Goal: Task Accomplishment & Management: Complete application form

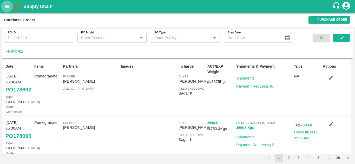
click at [9, 3] on button "open drawer" at bounding box center [7, 7] width 12 height 12
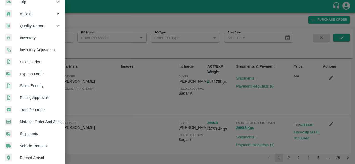
scroll to position [69, 0]
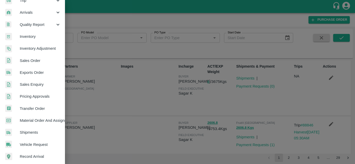
click at [37, 118] on span "Material Order And Assignment" at bounding box center [40, 121] width 41 height 6
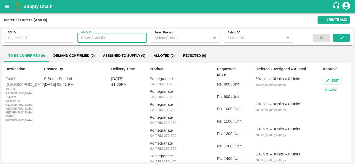
click at [117, 42] on input "AMO ID" at bounding box center [111, 38] width 69 height 10
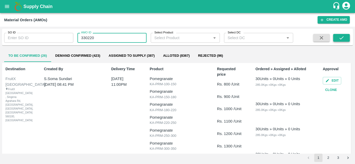
type input "330220"
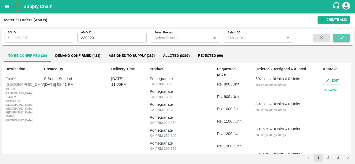
click at [339, 41] on button "submit" at bounding box center [341, 38] width 17 height 8
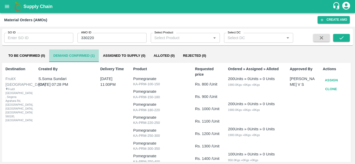
click at [67, 56] on button "Demand Confirmed (1)" at bounding box center [74, 56] width 50 height 12
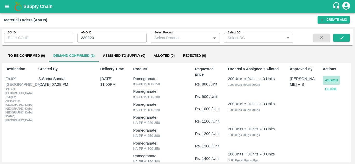
click at [331, 79] on button "Assign" at bounding box center [330, 80] width 17 height 9
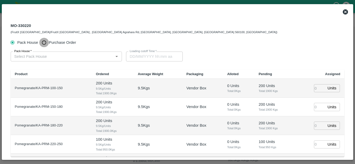
click at [45, 42] on input "Purchase Order" at bounding box center [44, 43] width 10 height 10
radio input "true"
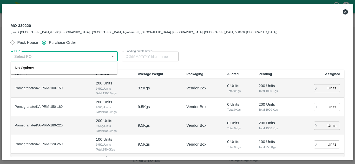
click at [44, 60] on input "PO   *" at bounding box center [59, 56] width 95 height 7
click at [47, 66] on div "PO-178692(Adhi sheshayya-9866312041)" at bounding box center [53, 68] width 77 height 6
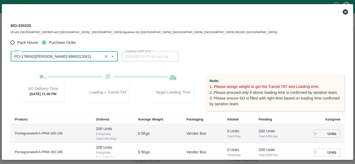
type input "PO-178692(Adhi sheshayya-9866312041)"
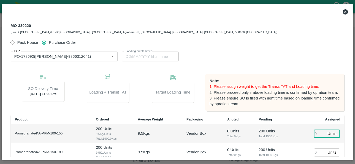
click at [316, 134] on input "number" at bounding box center [319, 134] width 11 height 8
type input "1"
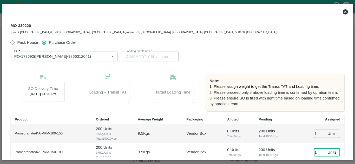
type input "1"
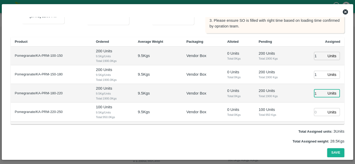
type input "1"
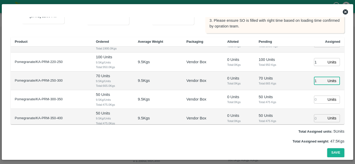
type input "1"
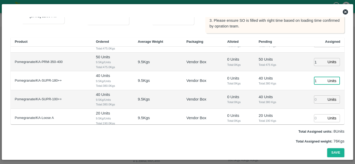
type input "1"
type input "11"
type input "02/10/2025 02:08 PM"
type input "11"
type input "1"
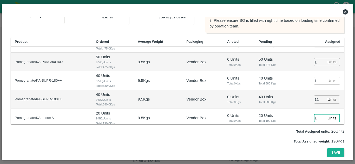
scroll to position [162, 0]
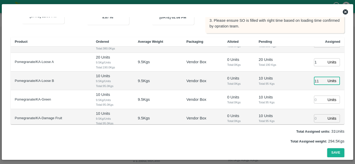
type input "11"
type input "1"
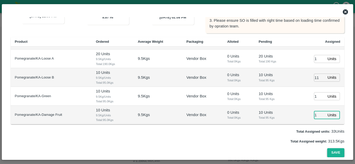
type input "1"
click at [334, 148] on button "Save" at bounding box center [335, 152] width 17 height 9
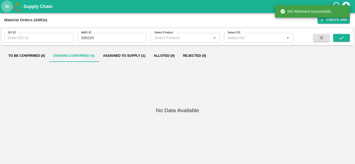
click at [8, 6] on icon "open drawer" at bounding box center [7, 7] width 6 height 6
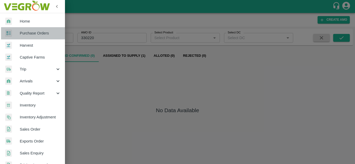
click at [37, 36] on span "Purchase Orders" at bounding box center [40, 33] width 41 height 6
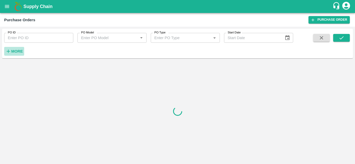
click at [22, 51] on strong "More" at bounding box center [17, 51] width 12 height 4
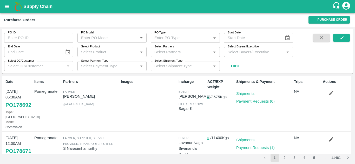
click at [245, 93] on link "Shipments" at bounding box center [245, 94] width 18 height 4
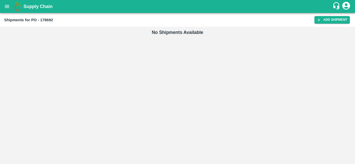
drag, startPoint x: 322, startPoint y: 24, endPoint x: 325, endPoint y: 15, distance: 10.0
click at [325, 15] on div "Shipments for PO - 178692 Add Shipment" at bounding box center [177, 20] width 355 height 14
click at [327, 19] on link "Add Shipment" at bounding box center [331, 20] width 35 height 8
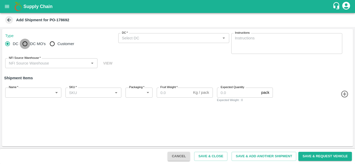
click at [25, 42] on input "DC MO's" at bounding box center [25, 44] width 10 height 10
radio input "true"
drag, startPoint x: 184, startPoint y: 44, endPoint x: 184, endPoint y: 39, distance: 4.7
click at [184, 39] on div "DC (Material Orders)   * DC (Material Orders)   *" at bounding box center [173, 43] width 111 height 21
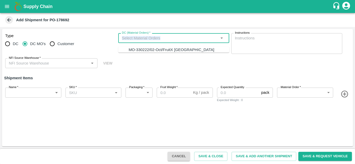
click at [184, 39] on input "DC (Material Orders)   *" at bounding box center [169, 38] width 99 height 7
click at [177, 47] on div "MO-330222/02-Oct/FruitX Bangalore" at bounding box center [170, 50] width 85 height 6
type input "MO-330222/02-Oct/FruitX Bangalore"
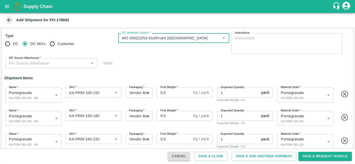
click at [86, 63] on input "NFI Source Warehouse   *" at bounding box center [47, 63] width 80 height 7
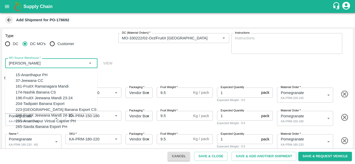
click at [59, 76] on div "15-Ananthapur PH" at bounding box center [56, 75] width 81 height 6
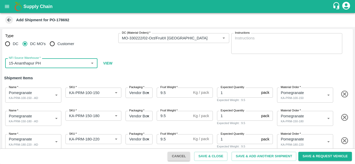
type input "15-Ananthapur PH"
click at [175, 94] on input "9.5" at bounding box center [174, 93] width 34 height 10
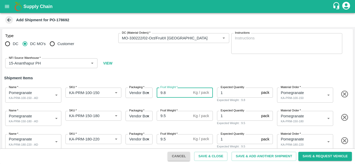
type input "9.8"
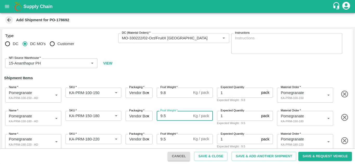
click at [175, 115] on input "9.5" at bounding box center [174, 116] width 34 height 10
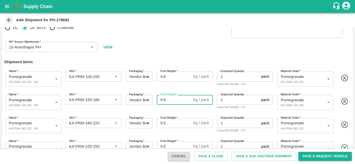
scroll to position [17, 0]
type input "9.8"
click at [173, 125] on input "9.5" at bounding box center [174, 123] width 34 height 10
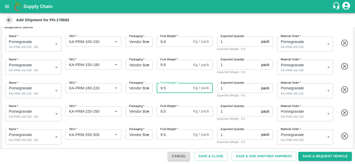
scroll to position [51, 0]
type input "9.8"
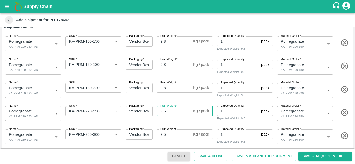
click at [172, 110] on input "9.5" at bounding box center [174, 111] width 34 height 10
type input "9.8"
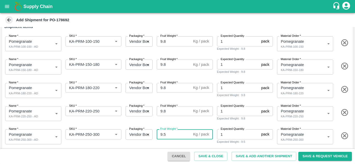
click at [173, 137] on input "9.5" at bounding box center [174, 135] width 34 height 10
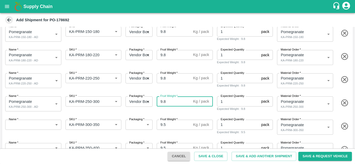
scroll to position [85, 0]
type input "9.8"
click at [169, 123] on input "9.5" at bounding box center [174, 125] width 34 height 10
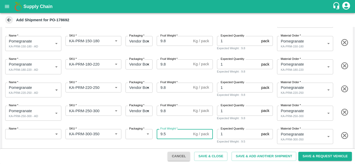
scroll to position [80, 0]
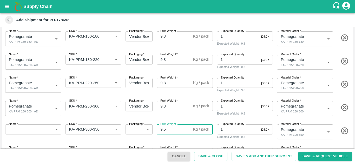
click at [346, 132] on icon "button" at bounding box center [344, 131] width 9 height 9
type input "KA-PRM-350-400"
type input "465607"
click at [346, 132] on icon "button" at bounding box center [344, 131] width 9 height 9
click at [177, 127] on input "9.5" at bounding box center [174, 130] width 34 height 10
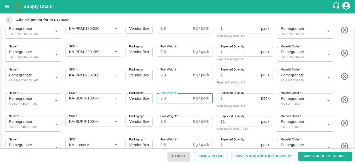
scroll to position [111, 0]
type input "9.8"
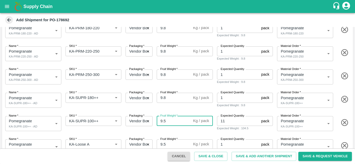
click at [175, 121] on input "9.5" at bounding box center [174, 121] width 34 height 10
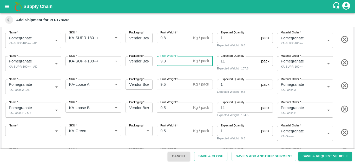
scroll to position [172, 0]
type input "9.8"
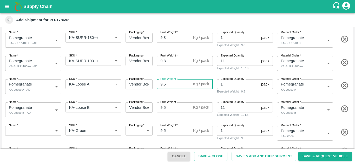
click at [169, 83] on input "9.5" at bounding box center [174, 84] width 34 height 10
type input "9.8"
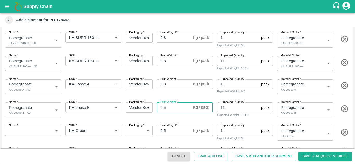
click at [168, 105] on input "9.5" at bounding box center [174, 108] width 34 height 10
type input "9.8"
click at [344, 133] on icon "button" at bounding box center [344, 132] width 7 height 7
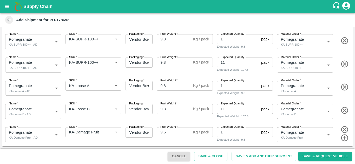
scroll to position [170, 0]
click at [171, 133] on input "9.5" at bounding box center [174, 132] width 34 height 10
type input "9.8"
click at [216, 157] on button "Save & Close" at bounding box center [210, 156] width 33 height 9
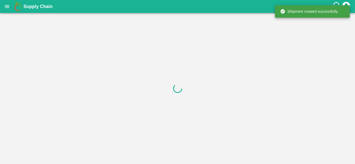
click at [6, 0] on div "Supply Chain" at bounding box center [177, 6] width 355 height 13
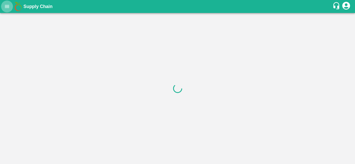
click at [7, 4] on icon "open drawer" at bounding box center [7, 7] width 6 height 6
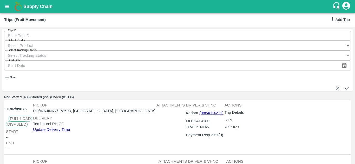
click at [342, 16] on div "Trips (Fruit Movement) Add Trip" at bounding box center [177, 20] width 355 height 14
click at [342, 21] on link "Add Trip" at bounding box center [339, 20] width 20 height 8
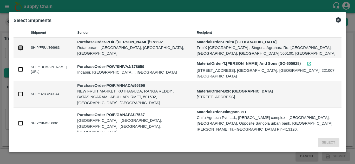
click at [19, 49] on input "checkbox" at bounding box center [21, 48] width 6 height 6
checkbox input "true"
click at [331, 144] on button "Select" at bounding box center [328, 142] width 22 height 9
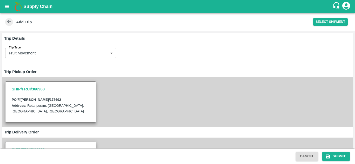
scroll to position [105, 0]
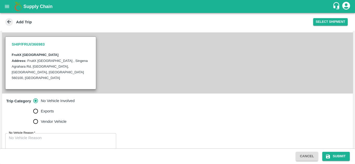
click at [49, 117] on label "Vendor Vehicle" at bounding box center [52, 122] width 44 height 10
click at [41, 117] on input "Vendor Vehicle" at bounding box center [35, 122] width 10 height 10
radio input "true"
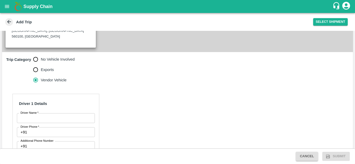
scroll to position [147, 0]
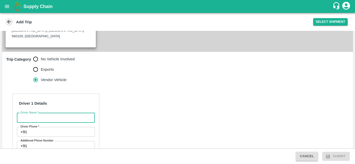
click at [70, 113] on input "Driver Name   *" at bounding box center [56, 118] width 78 height 10
type input "[PERSON_NAME]"
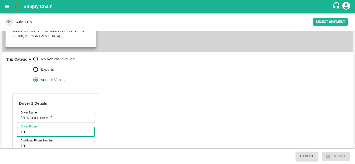
click at [61, 127] on input "Driver Phone   *" at bounding box center [61, 132] width 65 height 10
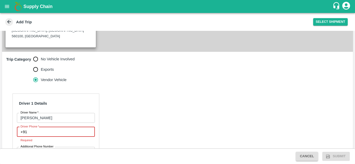
click at [46, 127] on input "Driver Phone   *" at bounding box center [61, 132] width 65 height 10
paste input "94413 06670"
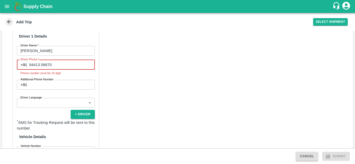
scroll to position [215, 0]
click at [40, 60] on input "94413 06670" at bounding box center [61, 65] width 65 height 10
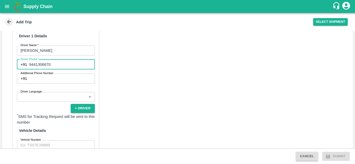
type input "9441306670"
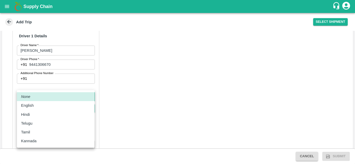
click at [56, 83] on body "Supply Chain Add Trip Select Shipment Trip Details Trip Type Fruit Movement 1 T…" at bounding box center [177, 82] width 355 height 164
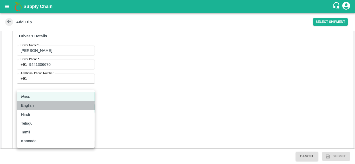
click at [38, 106] on div "English" at bounding box center [55, 106] width 69 height 6
type input "en"
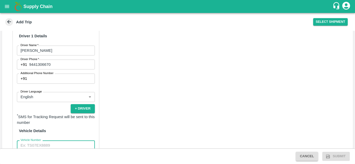
click at [38, 141] on input "Vehicle Number" at bounding box center [56, 146] width 78 height 10
type input "ap39uv2377"
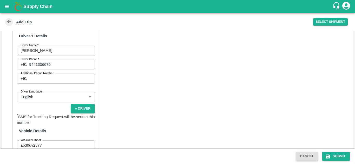
click at [88, 155] on button "Verify" at bounding box center [86, 159] width 17 height 8
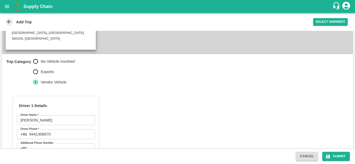
scroll to position [238, 0]
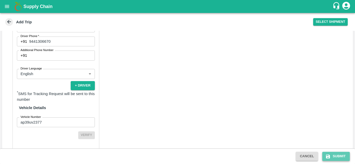
click at [334, 161] on button "Submit" at bounding box center [336, 156] width 28 height 9
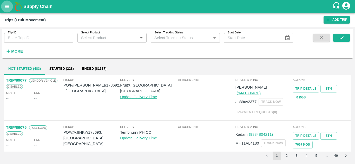
click at [10, 6] on button "open drawer" at bounding box center [7, 7] width 12 height 12
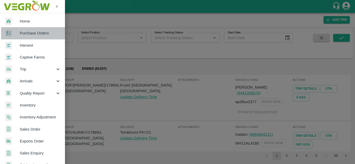
click at [49, 35] on span "Purchase Orders" at bounding box center [40, 33] width 41 height 6
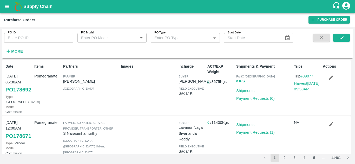
click at [307, 84] on link "Harvest 28 Sep, 05:30AM" at bounding box center [306, 86] width 25 height 10
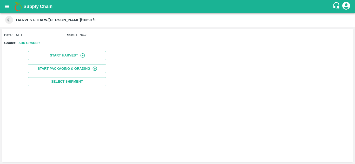
click at [290, 101] on div "Date: [DATE] Status: New Grader: Add Grader Start Harvest Start Packaging & Gra…" at bounding box center [177, 95] width 350 height 133
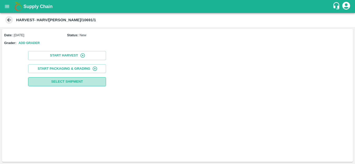
click at [75, 82] on span "Select Shipment" at bounding box center [67, 82] width 32 height 6
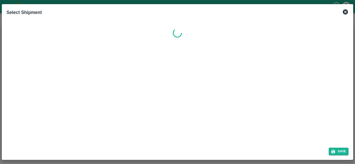
click at [161, 86] on div at bounding box center [177, 81] width 346 height 126
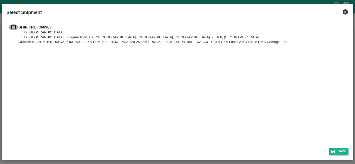
click at [14, 29] on input "checkbox" at bounding box center [14, 27] width 10 height 6
checkbox input "true"
click at [336, 150] on button "Save" at bounding box center [338, 152] width 20 height 8
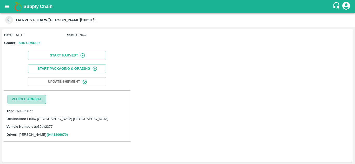
click at [38, 100] on button "Vehicle Arrival" at bounding box center [27, 99] width 38 height 9
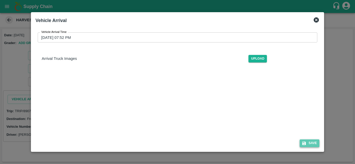
click at [309, 147] on button "Save" at bounding box center [309, 144] width 20 height 8
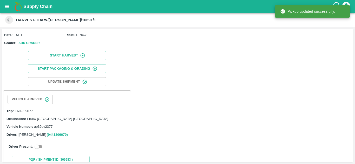
scroll to position [15, 0]
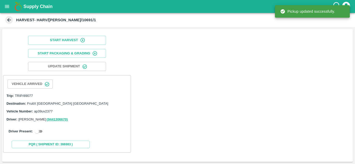
click at [42, 133] on input "checkbox" at bounding box center [37, 131] width 19 height 6
checkbox input "true"
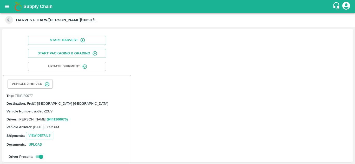
scroll to position [107, 0]
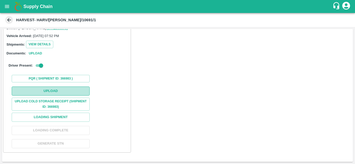
click at [73, 87] on button "Upload" at bounding box center [51, 91] width 78 height 9
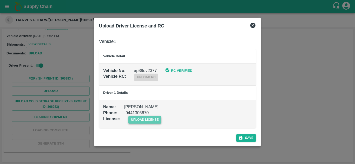
click at [156, 119] on span "upload license" at bounding box center [144, 120] width 33 height 8
click at [0, 0] on input "upload license" at bounding box center [0, 0] width 0 height 0
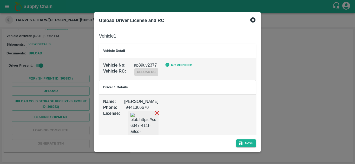
click at [157, 112] on icon at bounding box center [157, 113] width 6 height 6
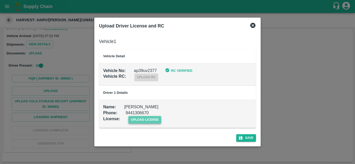
click at [151, 119] on span "upload license" at bounding box center [144, 120] width 33 height 8
click at [0, 0] on input "upload license" at bounding box center [0, 0] width 0 height 0
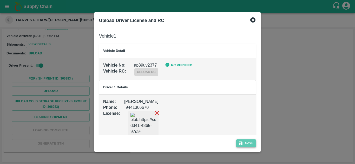
click at [250, 144] on button "Save" at bounding box center [246, 144] width 20 height 8
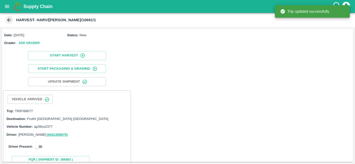
scroll to position [15, 0]
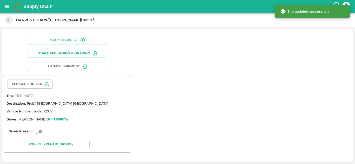
drag, startPoint x: 43, startPoint y: 128, endPoint x: 42, endPoint y: 130, distance: 2.8
click at [42, 130] on div "Driver Present:" at bounding box center [66, 131] width 123 height 15
click at [42, 130] on input "checkbox" at bounding box center [37, 131] width 19 height 6
checkbox input "true"
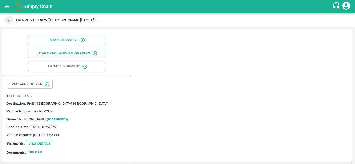
scroll to position [128, 0]
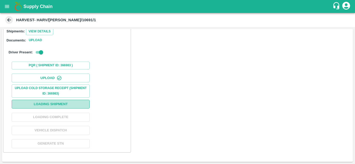
click at [84, 104] on button "Loading Shipment" at bounding box center [51, 104] width 78 height 9
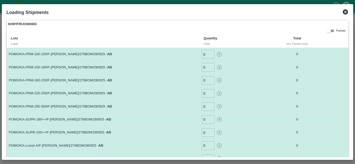
click at [204, 56] on input "0" at bounding box center [207, 54] width 13 height 9
click at [217, 56] on icon "button" at bounding box center [219, 55] width 6 height 6
type input "0"
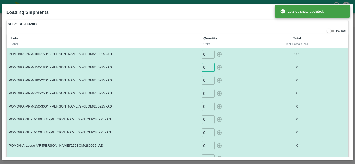
click at [206, 68] on input "0" at bounding box center [207, 67] width 13 height 9
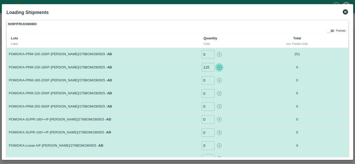
click at [221, 70] on icon "button" at bounding box center [219, 68] width 6 height 6
type input "0"
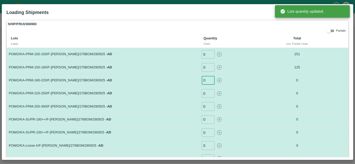
click at [207, 82] on input "0" at bounding box center [207, 80] width 13 height 9
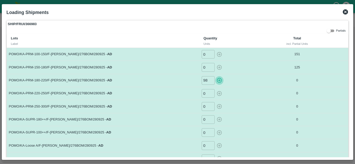
click at [218, 82] on icon "button" at bounding box center [219, 81] width 6 height 6
type input "0"
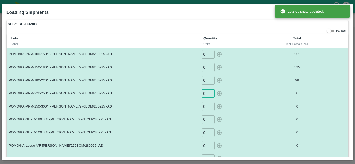
click at [205, 96] on input "0" at bounding box center [207, 93] width 13 height 9
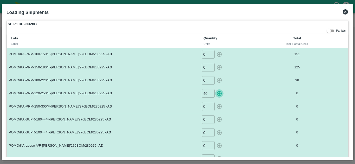
click at [220, 96] on icon "button" at bounding box center [219, 94] width 6 height 6
type input "0"
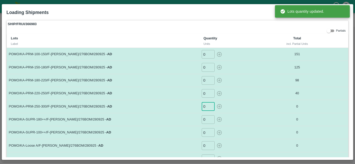
click at [205, 106] on input "0" at bounding box center [207, 106] width 13 height 9
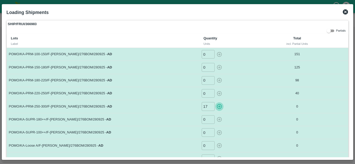
click at [217, 107] on icon "button" at bounding box center [219, 107] width 6 height 6
type input "0"
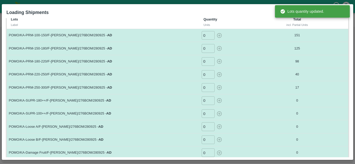
scroll to position [21, 0]
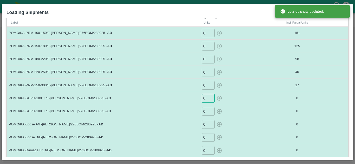
click at [205, 97] on input "0" at bounding box center [207, 98] width 13 height 9
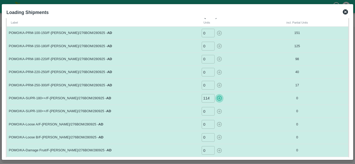
click at [217, 98] on icon "button" at bounding box center [219, 99] width 6 height 6
type input "0"
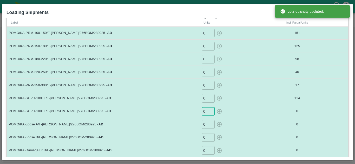
click at [203, 114] on input "0" at bounding box center [207, 111] width 13 height 9
click at [206, 114] on input "0" at bounding box center [207, 111] width 13 height 9
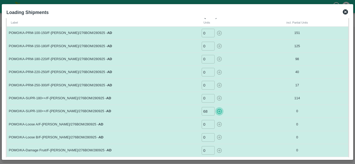
click at [217, 113] on icon "button" at bounding box center [219, 111] width 5 height 5
type input "0"
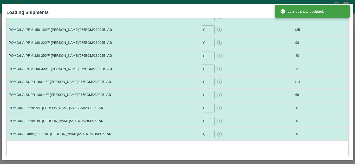
scroll to position [38, 0]
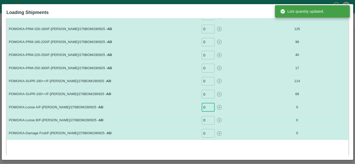
click at [207, 110] on input "0" at bounding box center [207, 107] width 13 height 9
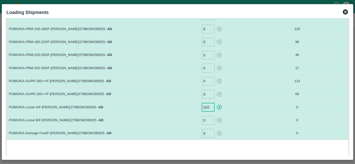
scroll to position [0, 0]
click at [217, 108] on icon "button" at bounding box center [219, 108] width 6 height 6
type input "0"
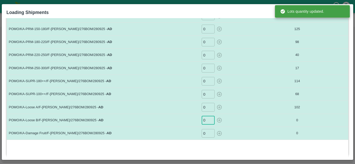
click at [204, 122] on input "0" at bounding box center [207, 120] width 13 height 9
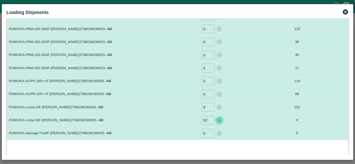
click at [219, 124] on button "button" at bounding box center [219, 120] width 8 height 9
type input "0"
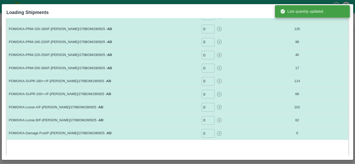
scroll to position [47, 0]
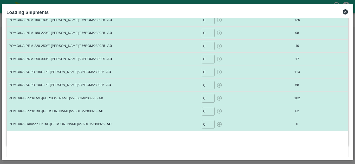
click at [208, 128] on input "0" at bounding box center [207, 124] width 13 height 9
click at [218, 126] on icon "button" at bounding box center [219, 125] width 6 height 6
type input "0"
click at [343, 13] on icon at bounding box center [344, 11] width 5 height 5
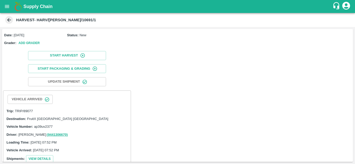
scroll to position [128, 0]
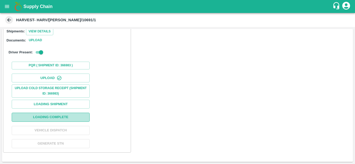
click at [60, 119] on button "Loading Complete" at bounding box center [51, 117] width 78 height 9
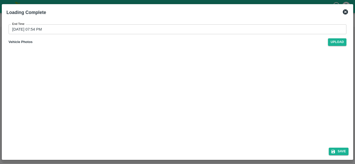
click at [338, 147] on div "Save" at bounding box center [177, 151] width 346 height 14
click at [338, 150] on button "Save" at bounding box center [338, 152] width 20 height 8
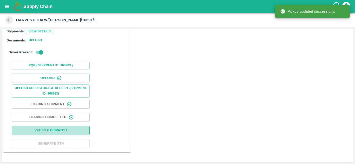
click at [52, 131] on button "Vehicle Dispatch" at bounding box center [51, 130] width 78 height 9
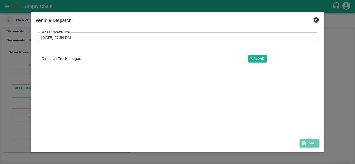
click at [315, 143] on button "Save" at bounding box center [309, 144] width 20 height 8
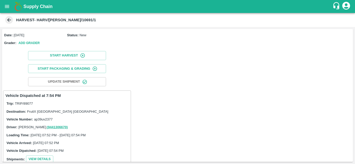
scroll to position [128, 0]
